Goal: Complete application form: Complete application form

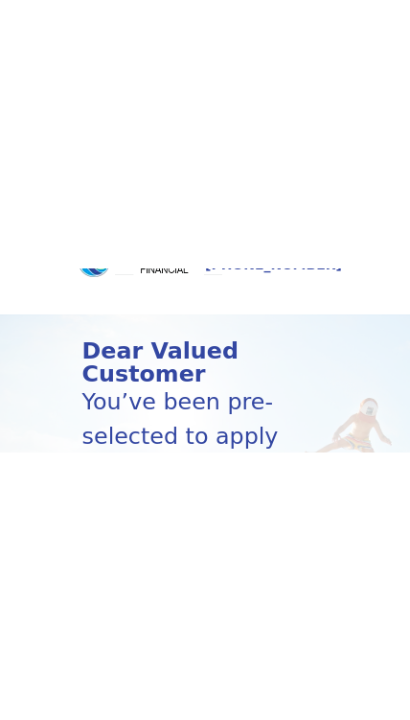
scroll to position [162, 0]
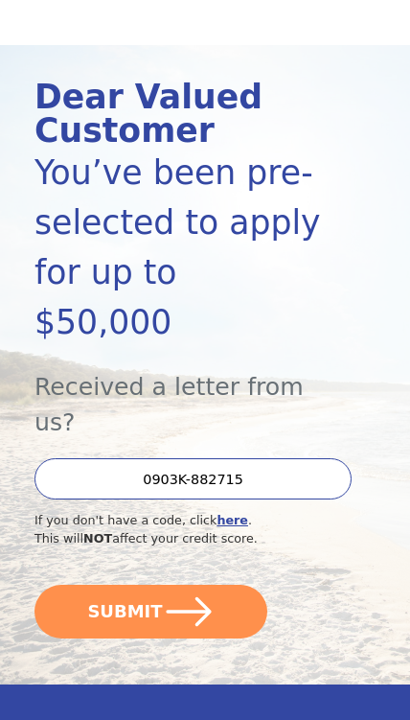
click at [215, 585] on button "SUBMIT" at bounding box center [151, 612] width 233 height 54
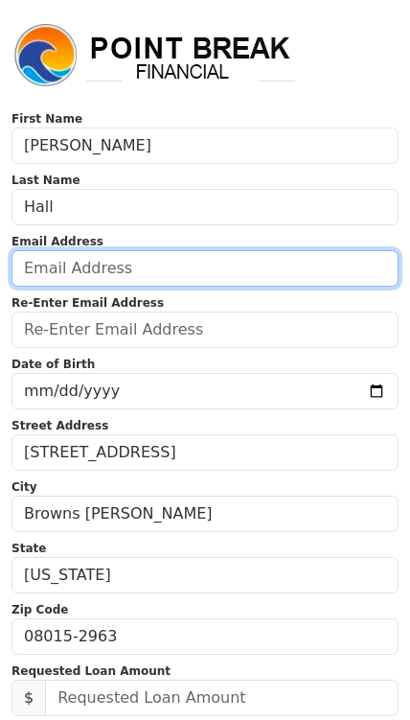
click at [47, 276] on input "email" at bounding box center [205, 268] width 387 height 36
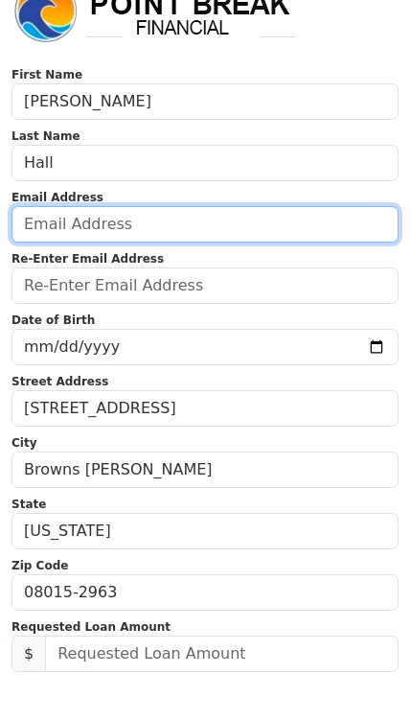
type input "pinkinit77@gmail.com"
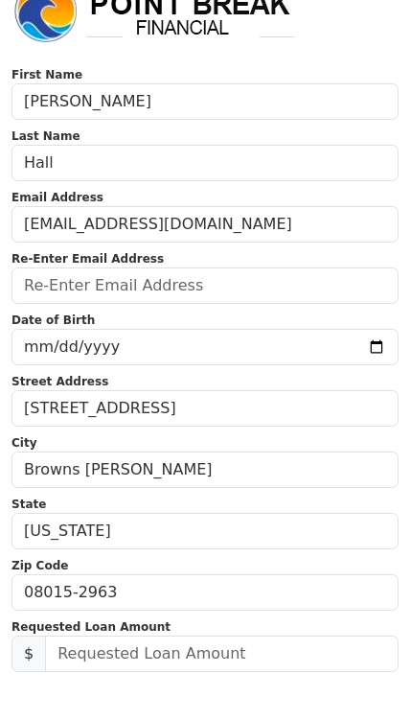
type input "pinkinit77@gmail.com"
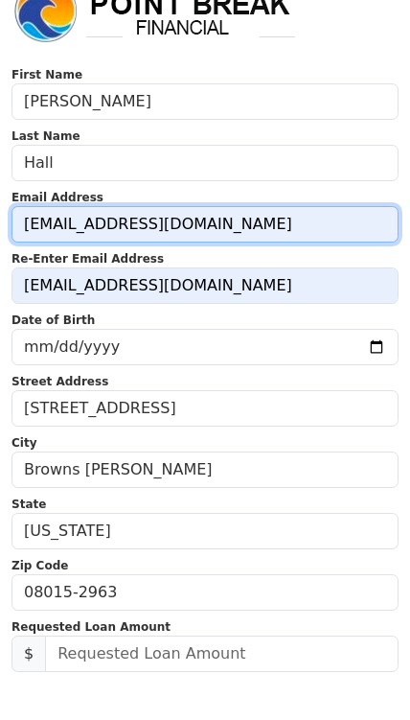
scroll to position [44, 0]
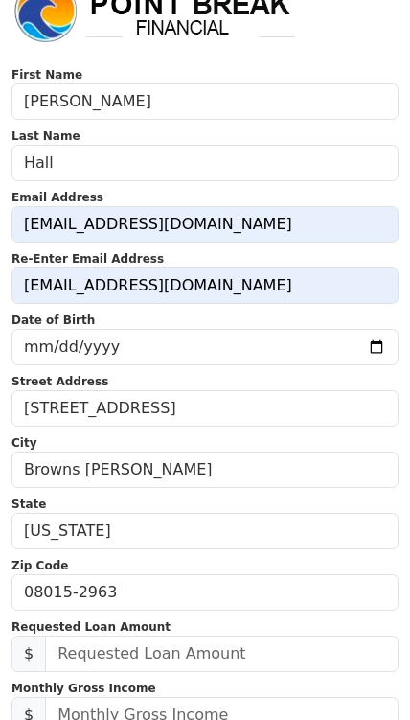
type input "6092341571"
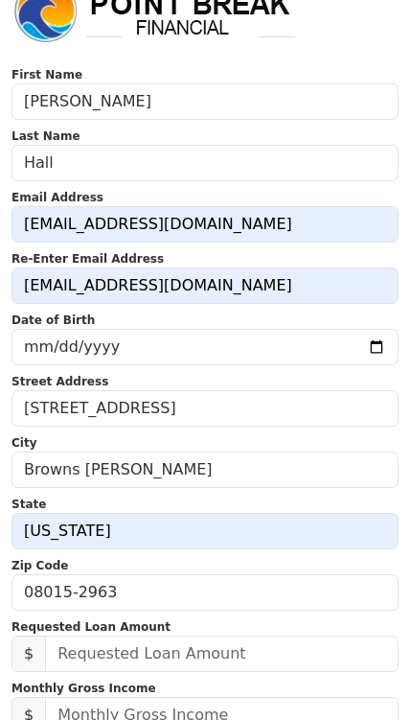
click at [24, 355] on input "date" at bounding box center [205, 347] width 387 height 36
click at [189, 345] on input "1977-04-10" at bounding box center [205, 347] width 387 height 36
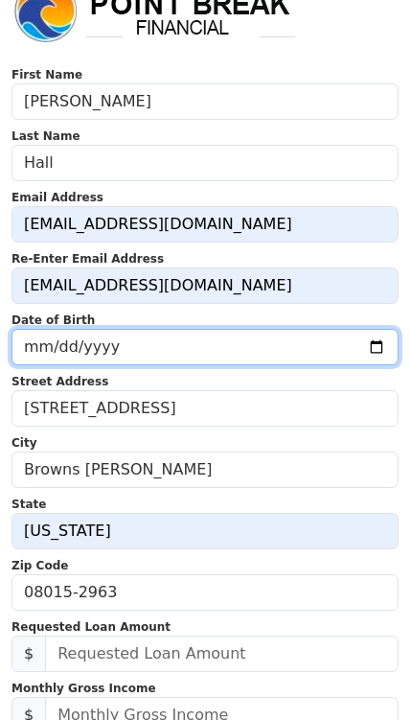
type input "1977-04-07"
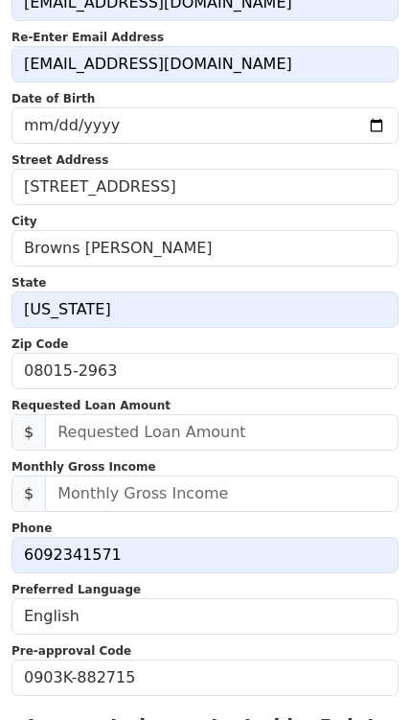
scroll to position [293, 0]
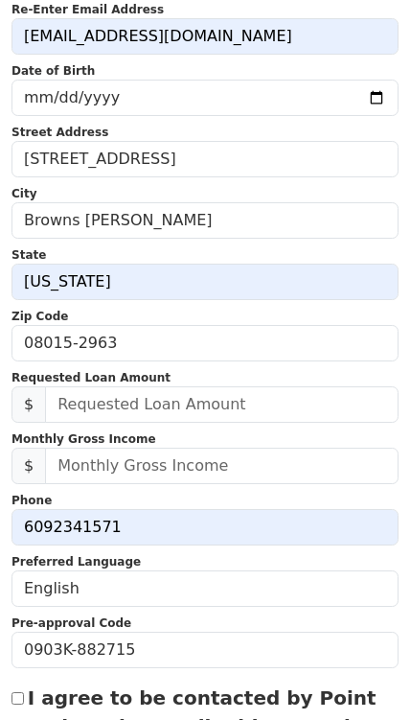
click at [72, 411] on input "text" at bounding box center [222, 404] width 354 height 36
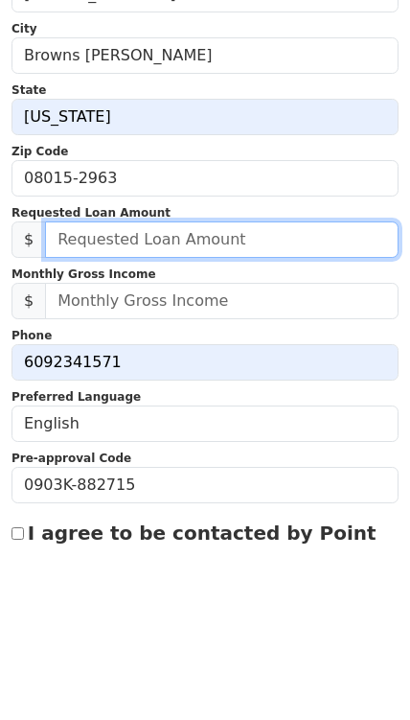
scroll to position [473, 0]
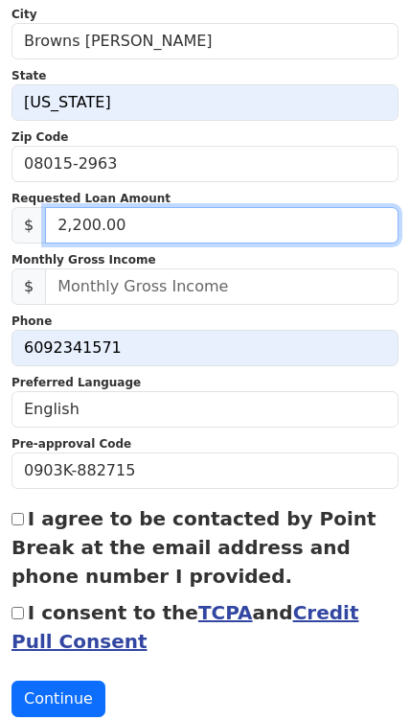
type input "22,000.00"
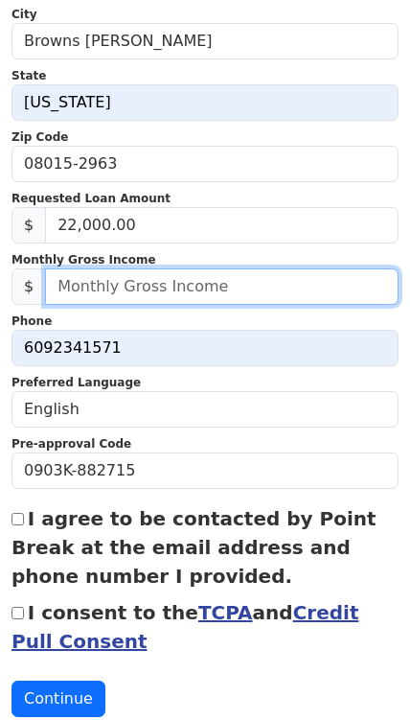
click at [65, 281] on input "text" at bounding box center [222, 287] width 354 height 36
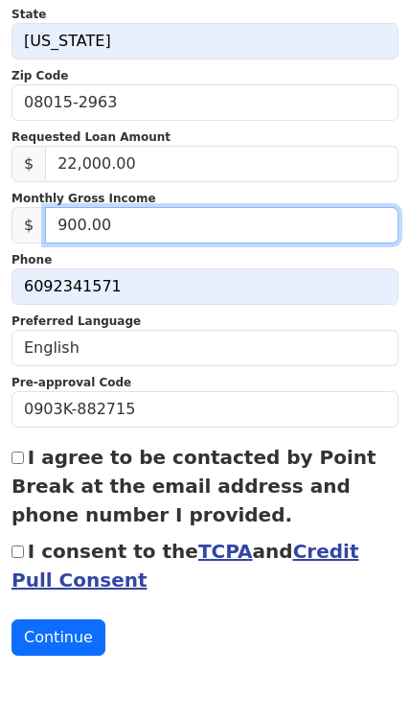
type input "9,000.00"
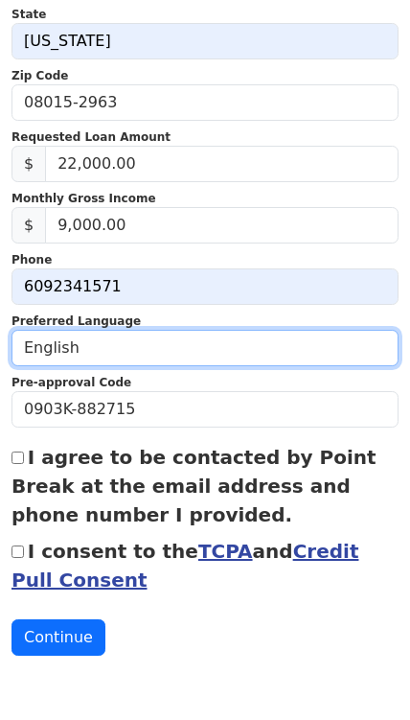
click at [363, 391] on select "English Spanish" at bounding box center [205, 409] width 387 height 36
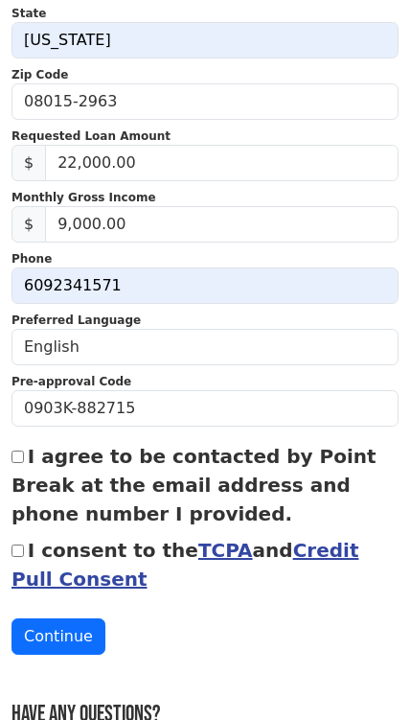
click at [34, 458] on label "I agree to be contacted by Point Break at the email address and phone number I …" at bounding box center [194, 485] width 365 height 81
click at [24, 458] on input "I agree to be contacted by Point Break at the email address and phone number I …" at bounding box center [18, 457] width 12 height 12
checkbox input "true"
click at [334, 544] on link "Credit Pull Consent" at bounding box center [185, 565] width 347 height 52
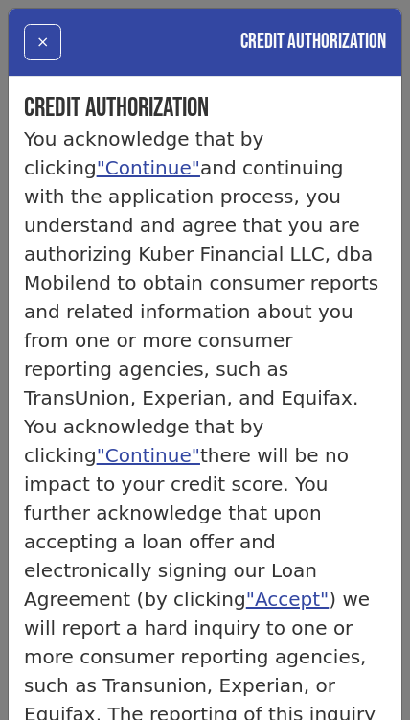
scroll to position [0, 0]
click at [17, 43] on div "× Credit Authorization" at bounding box center [205, 43] width 393 height 68
click at [45, 44] on button "×" at bounding box center [42, 42] width 37 height 36
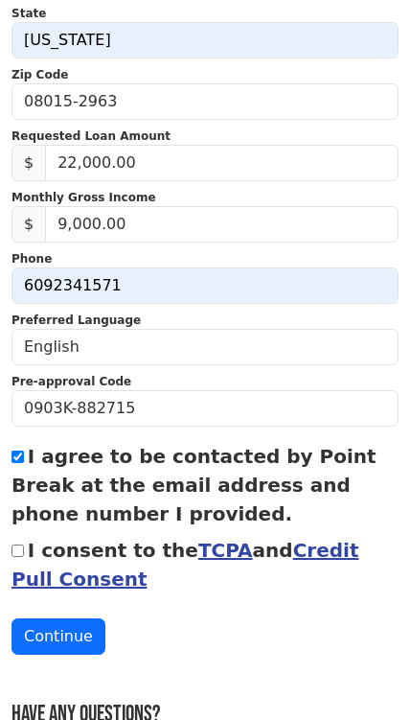
click at [16, 546] on input "I consent to the TCPA and Credit Pull Consent" at bounding box center [18, 551] width 12 height 12
checkbox input "true"
click at [51, 638] on button "Continue" at bounding box center [59, 637] width 94 height 36
